Goal: Check status: Check status

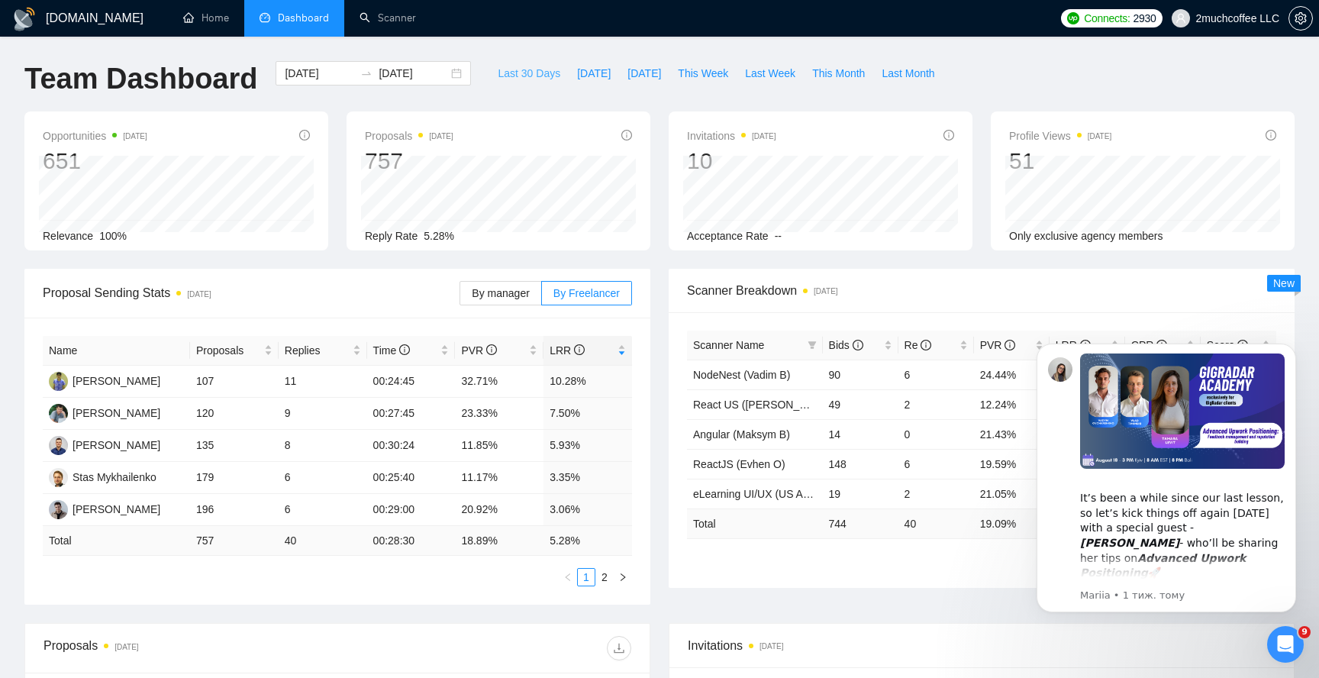
click at [521, 74] on span "Last 30 Days" at bounding box center [529, 73] width 63 height 17
type input "[DATE]"
click at [1281, 647] on icon "Відкрити програму для спілкування Intercom" at bounding box center [1283, 642] width 25 height 25
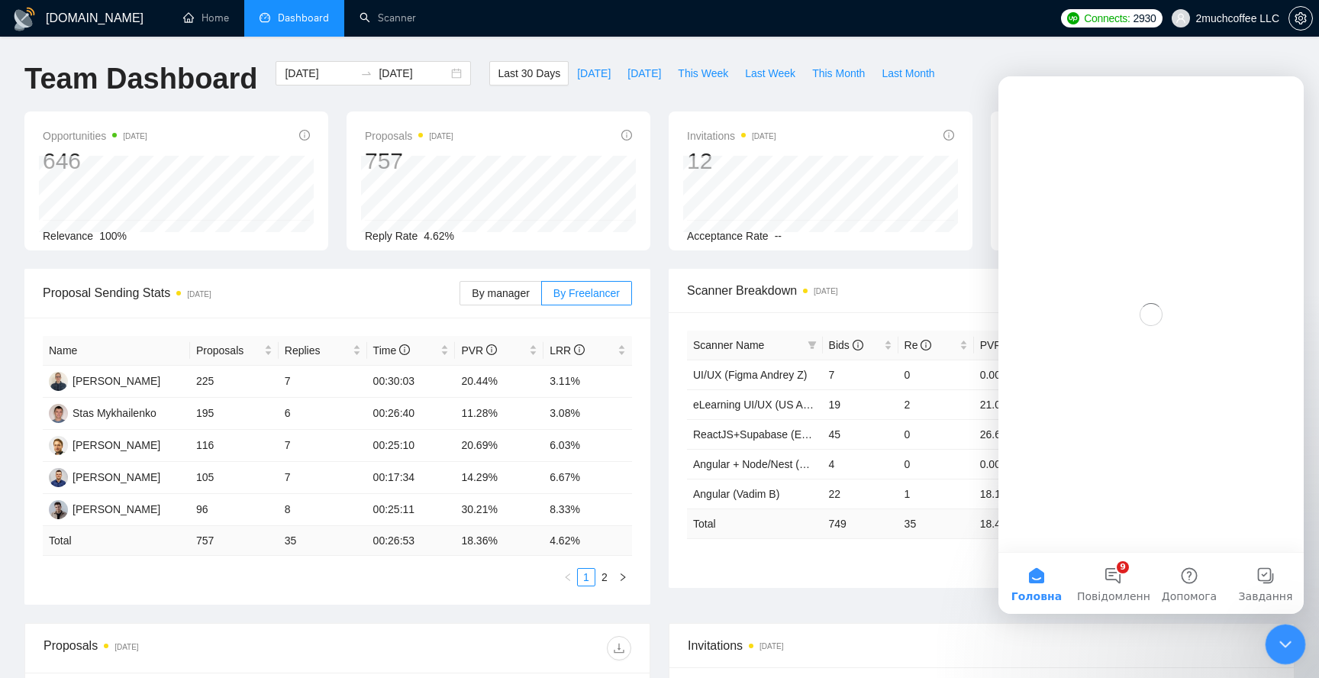
click at [1281, 647] on icon "Закрити програму для спілкування Intercom" at bounding box center [1283, 642] width 18 height 18
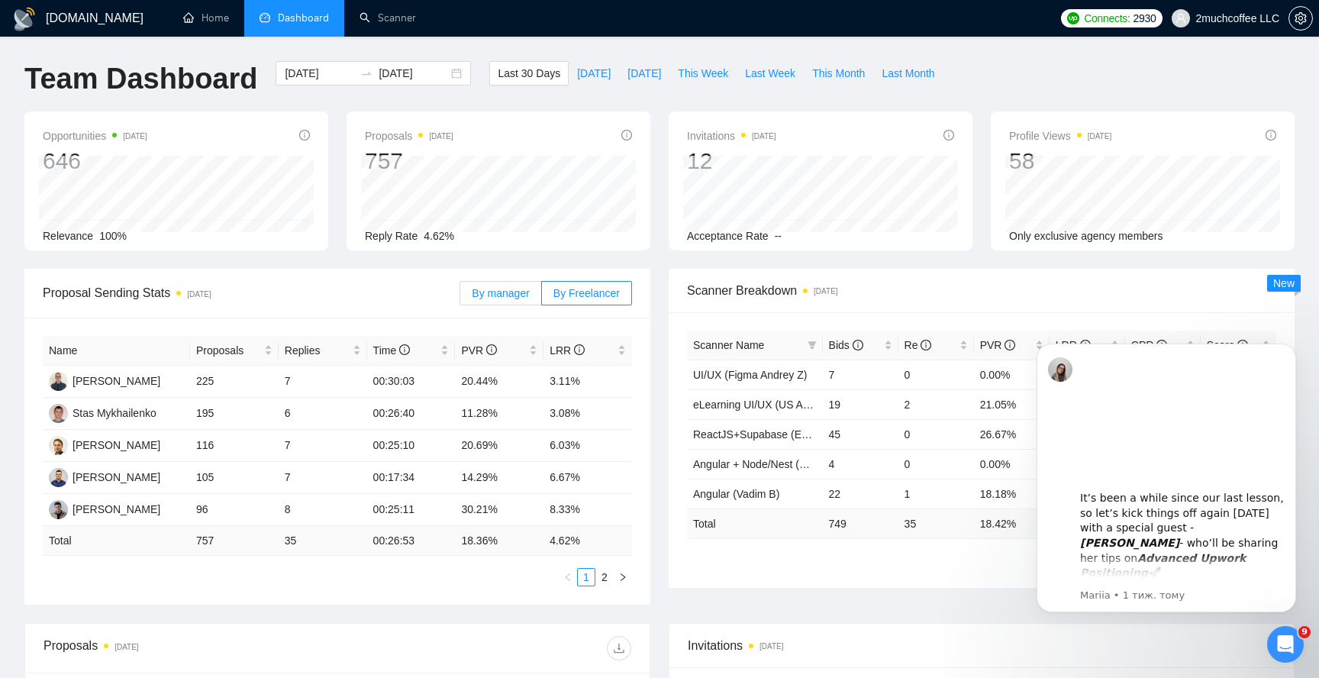
click at [485, 294] on span "By manager" at bounding box center [500, 293] width 57 height 12
click at [460, 297] on input "By manager" at bounding box center [460, 297] width 0 height 0
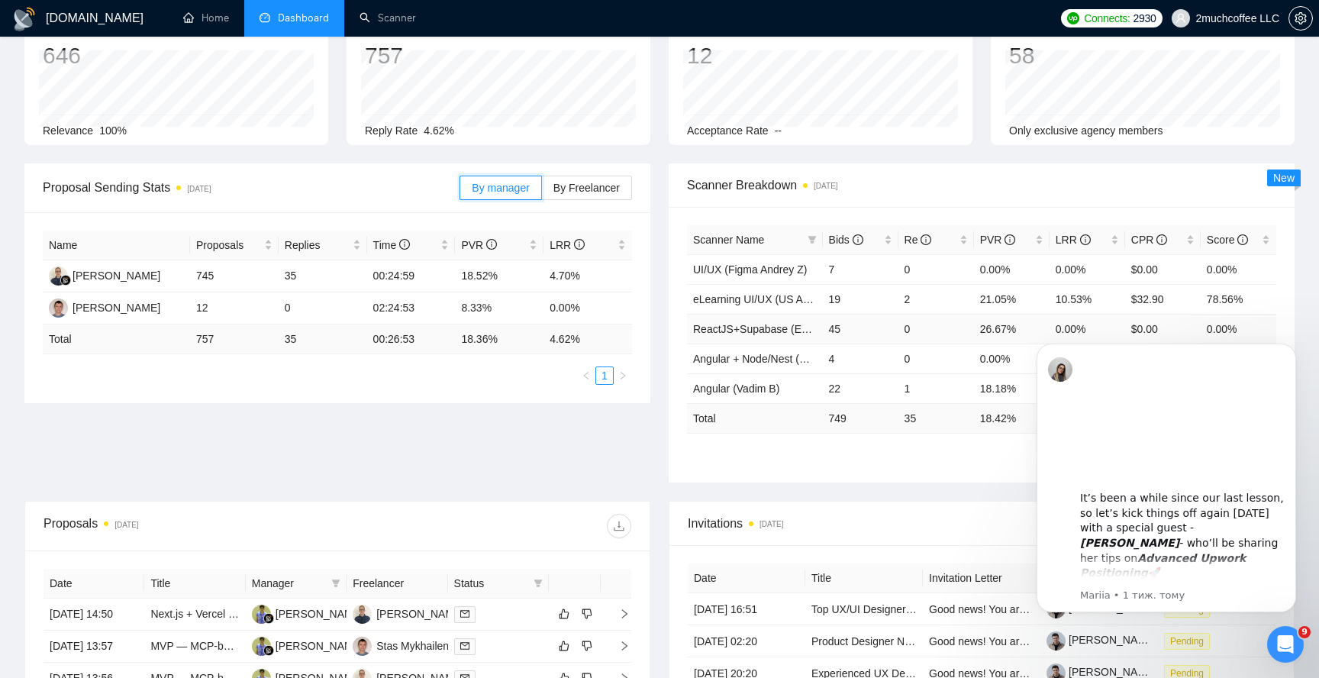
scroll to position [108, 0]
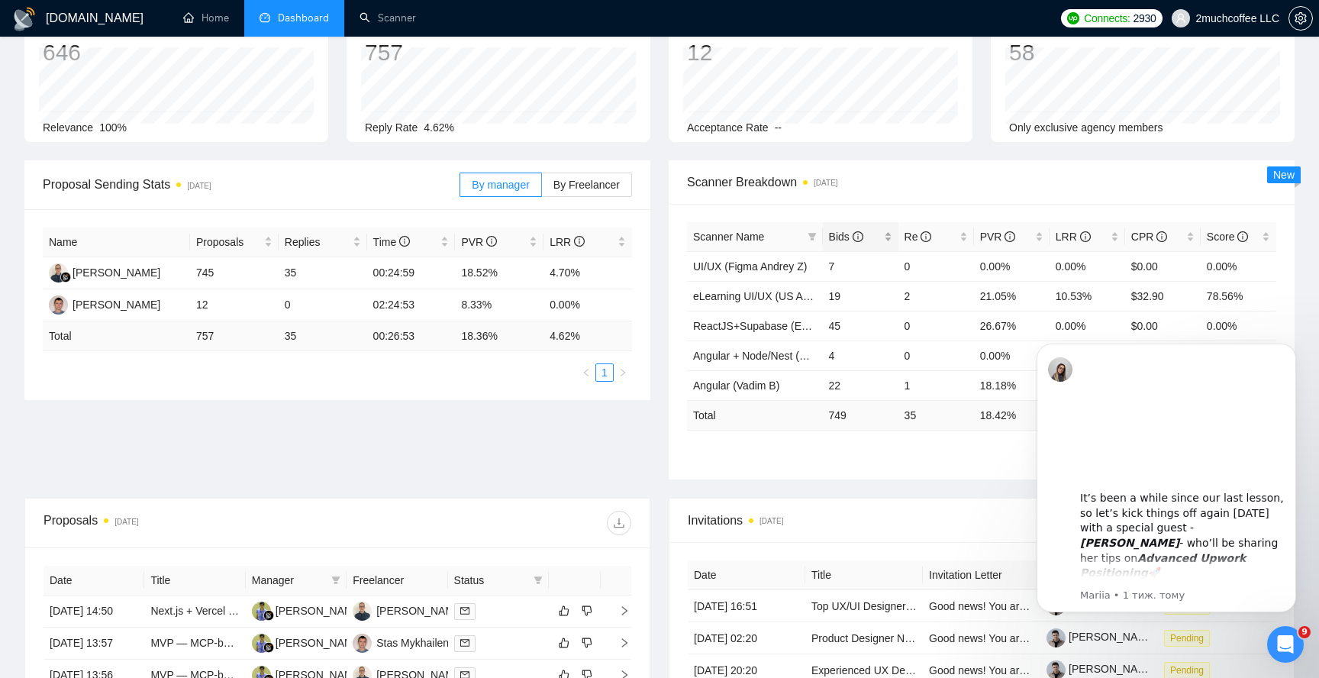
click at [890, 243] on div "Bids" at bounding box center [860, 236] width 63 height 17
click at [888, 240] on div "Bids" at bounding box center [860, 236] width 63 height 17
click at [964, 237] on div "Re" at bounding box center [936, 236] width 63 height 17
click at [1308, 295] on div "[DOMAIN_NAME] Home Dashboard Scanner Connects: 2930 2muchcoffee LLC Team Dashbo…" at bounding box center [659, 497] width 1319 height 1210
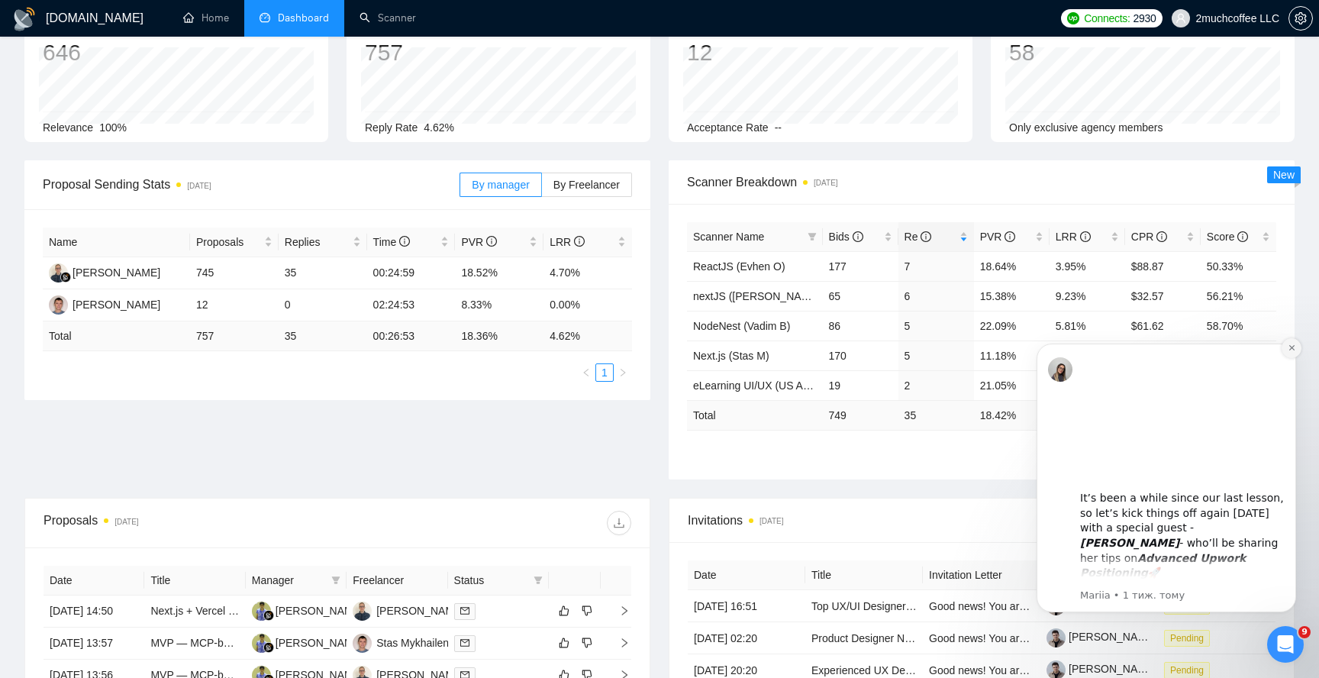
click at [1290, 353] on button "Dismiss notification" at bounding box center [1292, 348] width 20 height 20
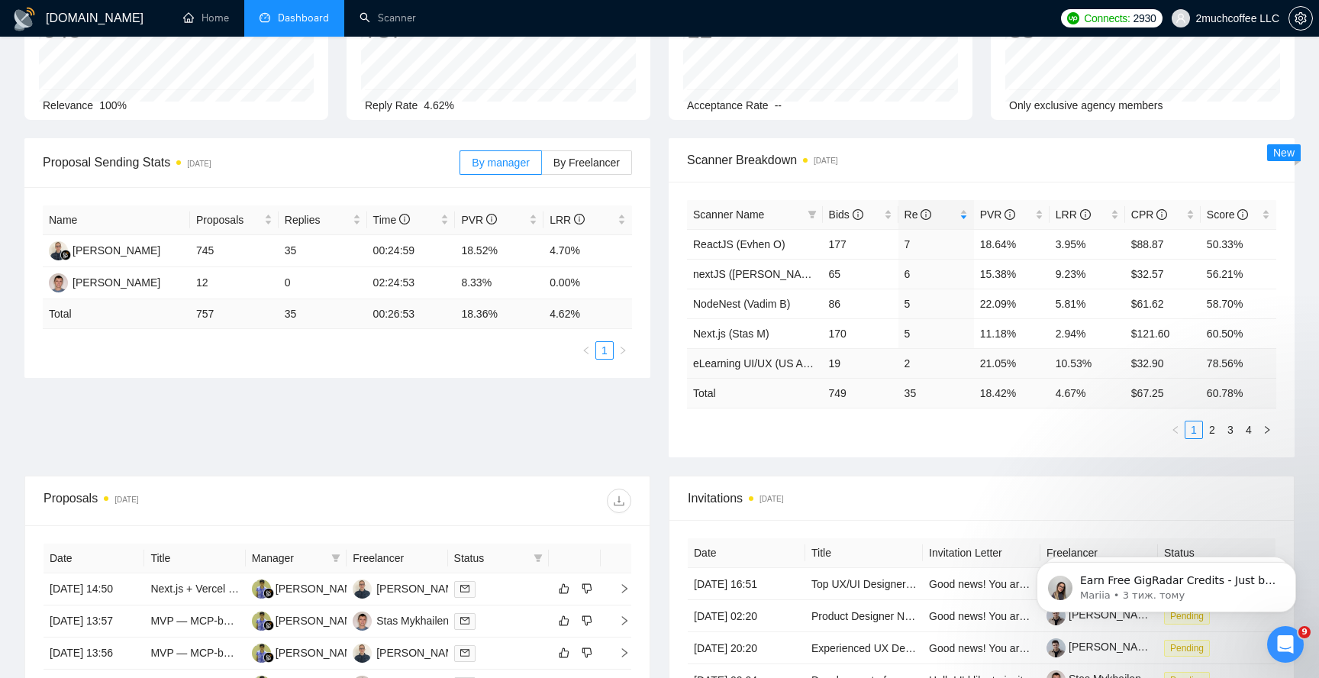
scroll to position [159, 0]
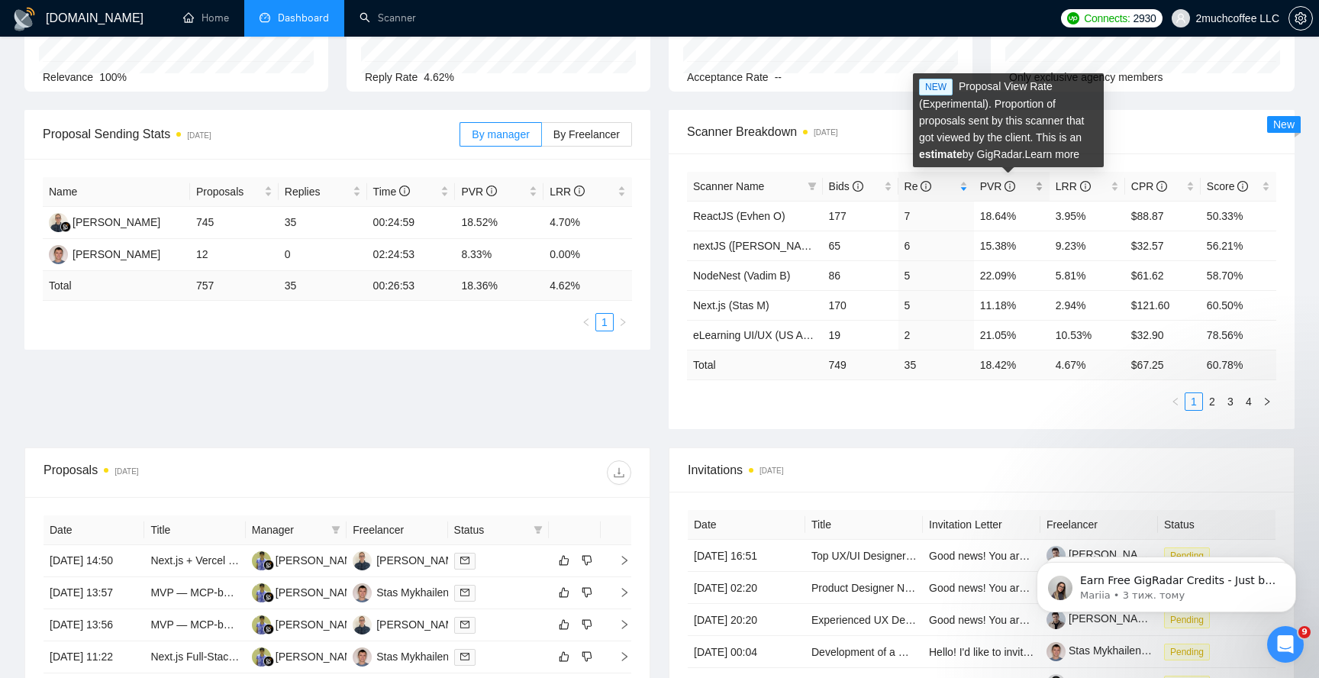
click at [1008, 184] on icon "info-circle" at bounding box center [1010, 186] width 11 height 11
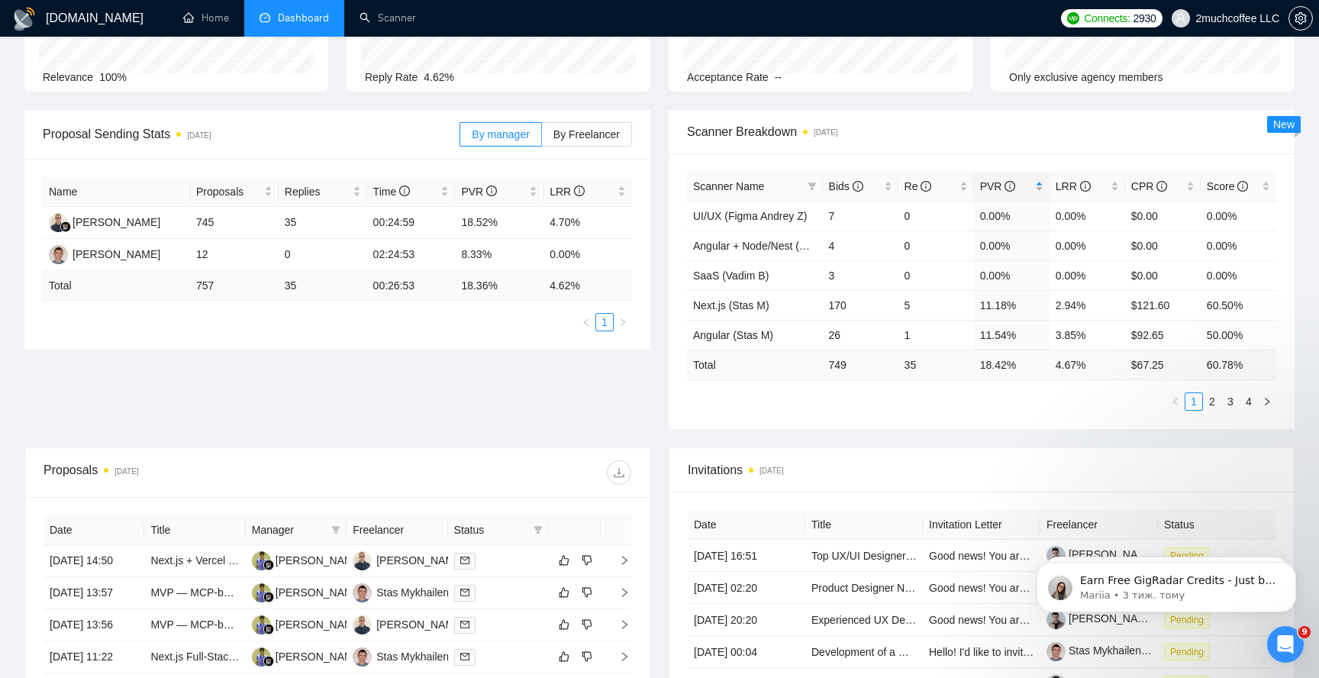
click at [1012, 186] on icon "info-circle" at bounding box center [1010, 186] width 11 height 11
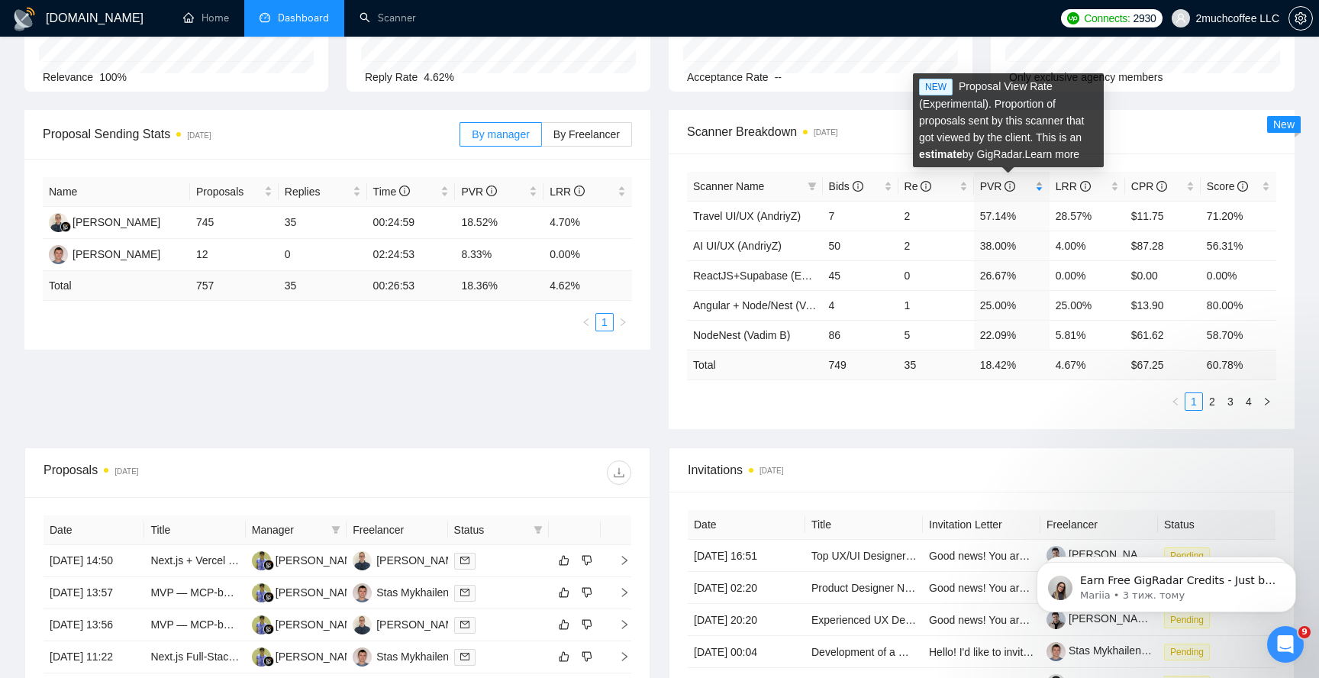
click at [1012, 186] on icon "info-circle" at bounding box center [1010, 186] width 11 height 11
click at [1013, 186] on icon "info-circle" at bounding box center [1010, 186] width 11 height 11
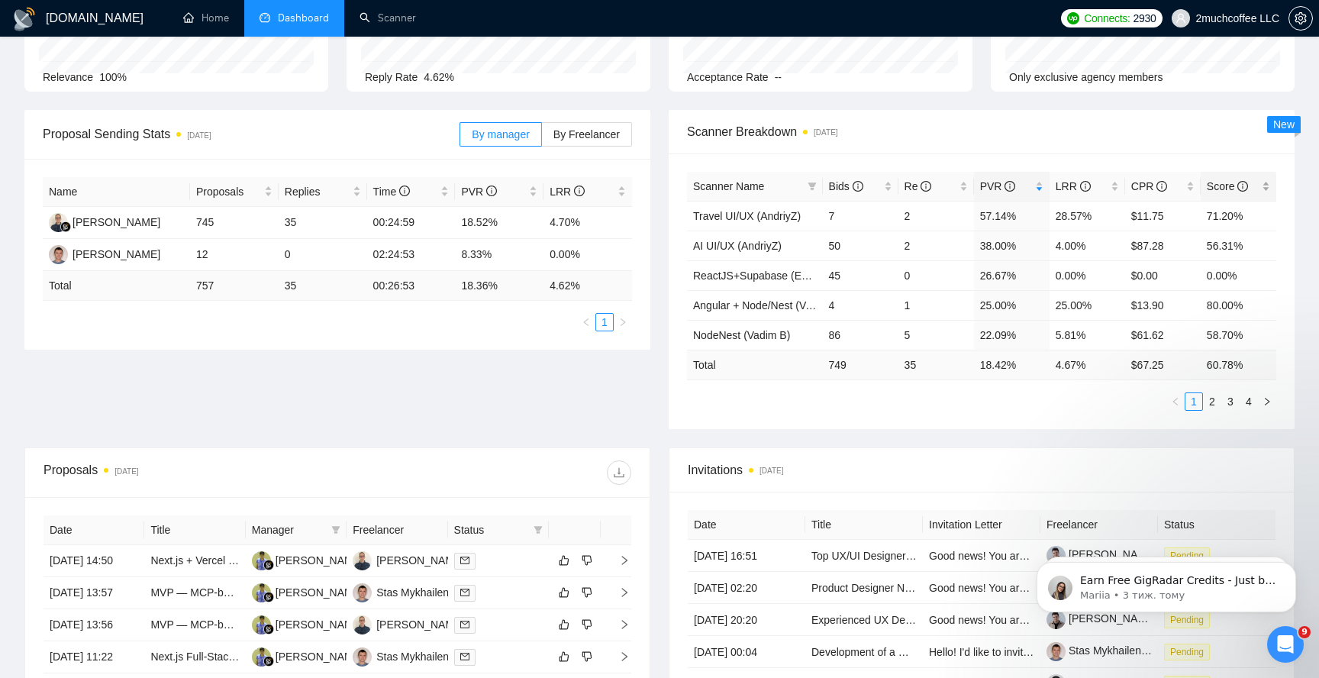
scroll to position [155, 0]
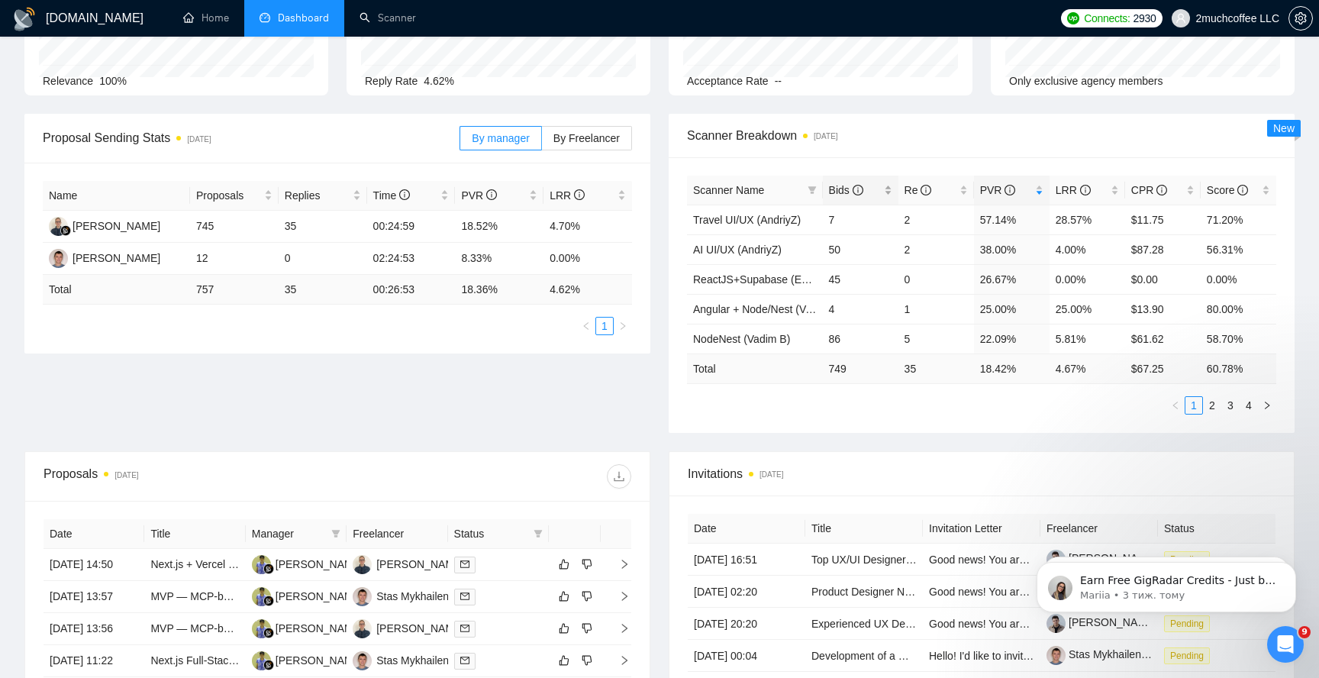
click at [890, 192] on div "Bids" at bounding box center [860, 190] width 63 height 17
click at [886, 187] on div "Bids" at bounding box center [860, 190] width 63 height 17
click at [1193, 192] on div "CPR" at bounding box center [1163, 190] width 63 height 17
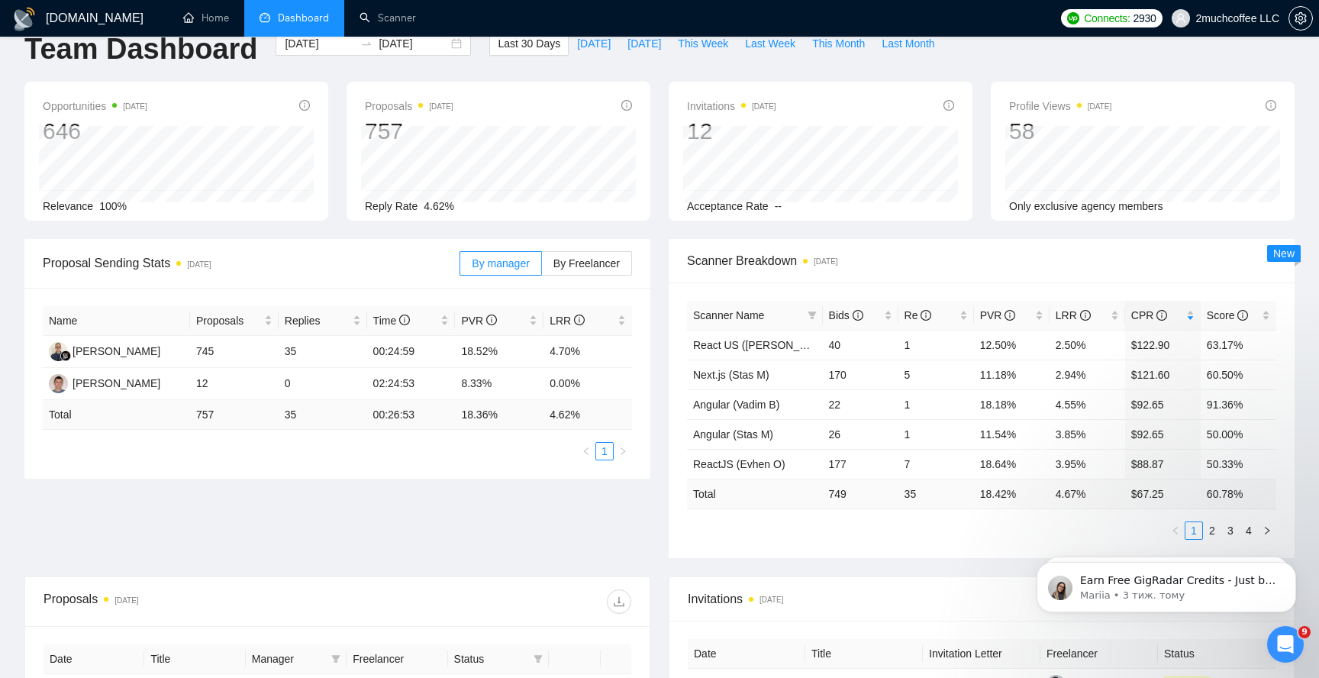
scroll to position [34, 0]
